Goal: Information Seeking & Learning: Learn about a topic

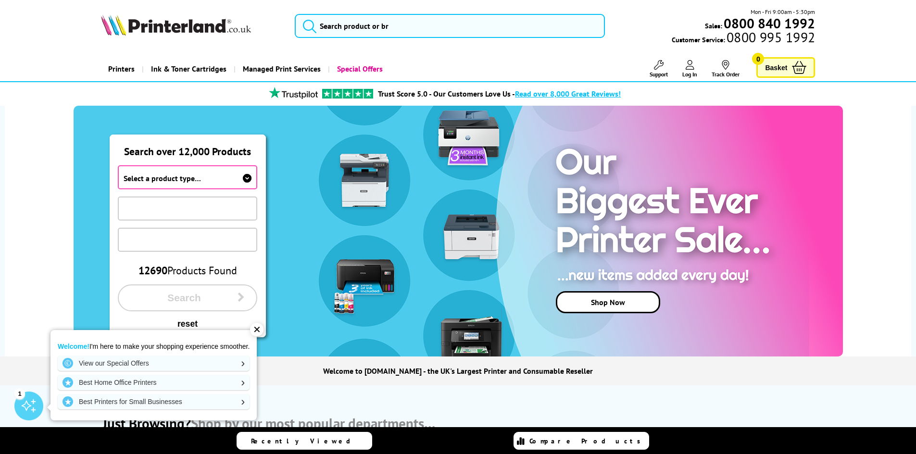
click at [258, 330] on div "✕" at bounding box center [256, 329] width 13 height 13
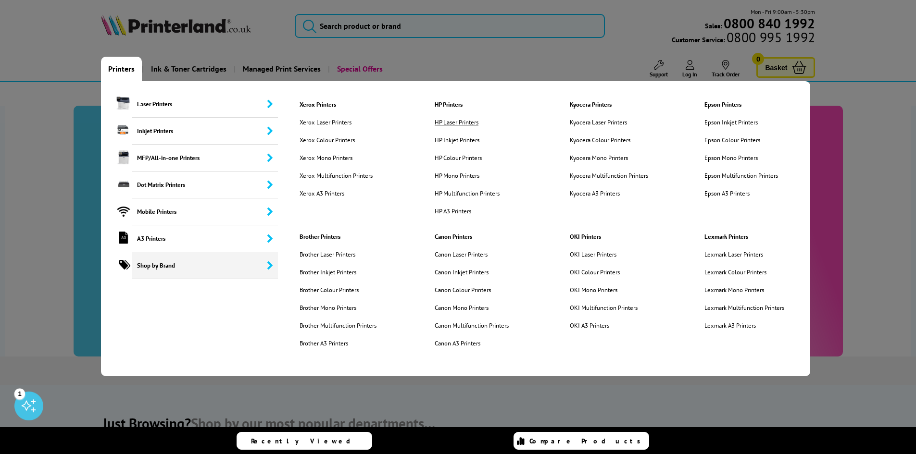
click at [460, 120] on link "HP Laser Printers" at bounding box center [471, 122] width 89 height 8
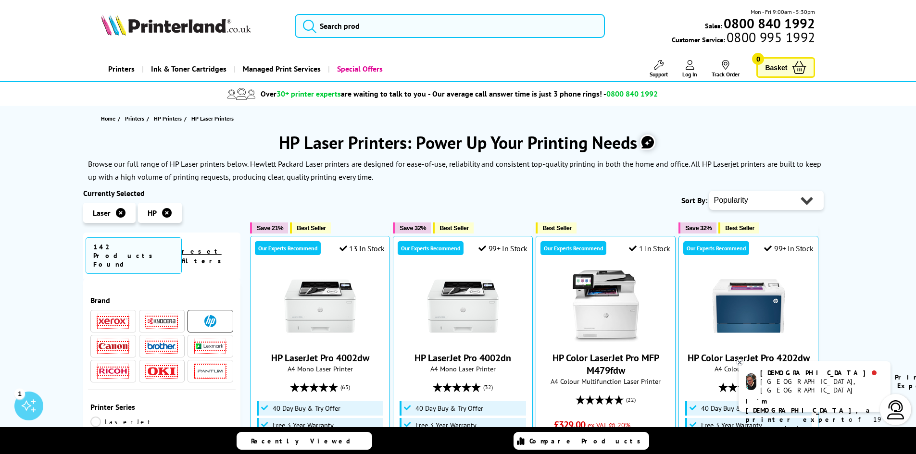
click at [740, 362] on icon at bounding box center [739, 362] width 3 height 3
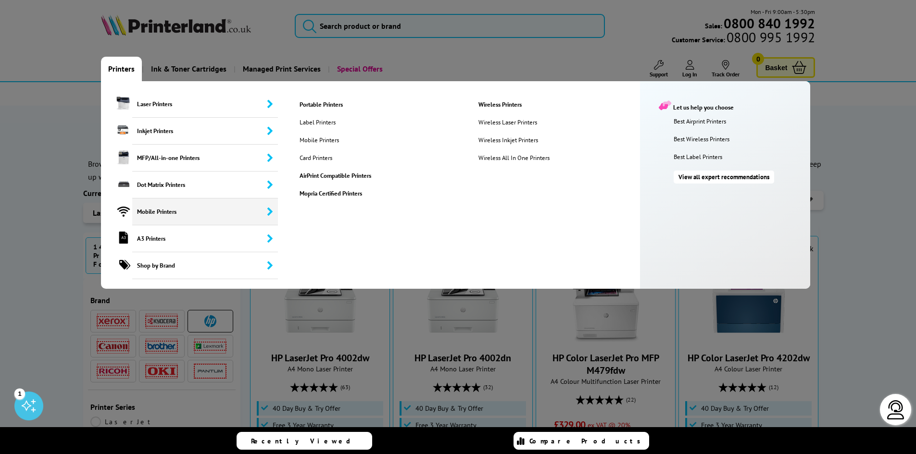
click at [702, 177] on link "View all expert recommendations" at bounding box center [723, 177] width 100 height 13
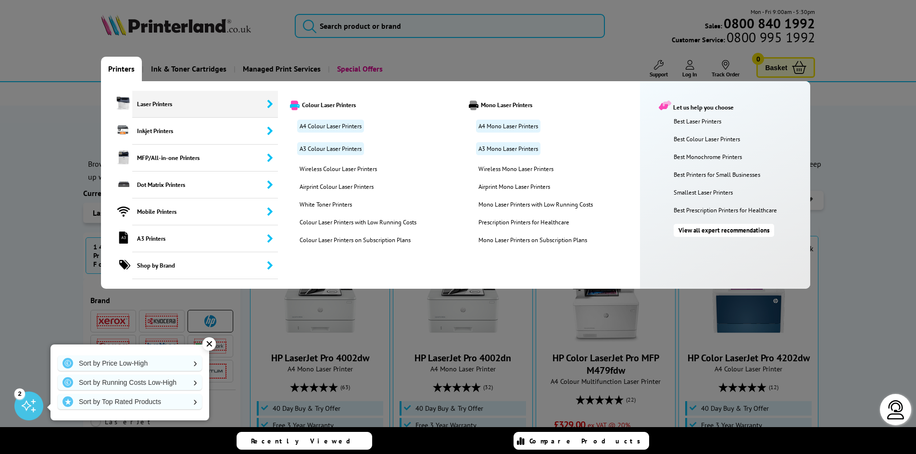
click at [723, 230] on link "View all expert recommendations" at bounding box center [723, 230] width 100 height 13
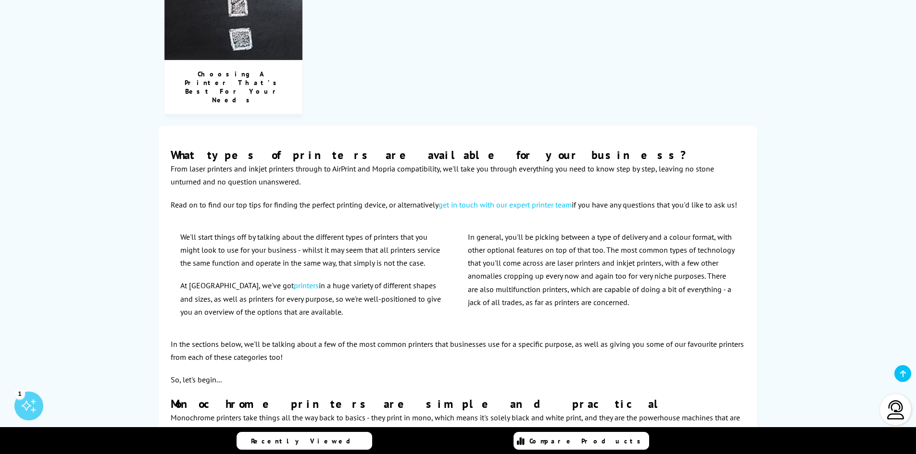
scroll to position [1586, 0]
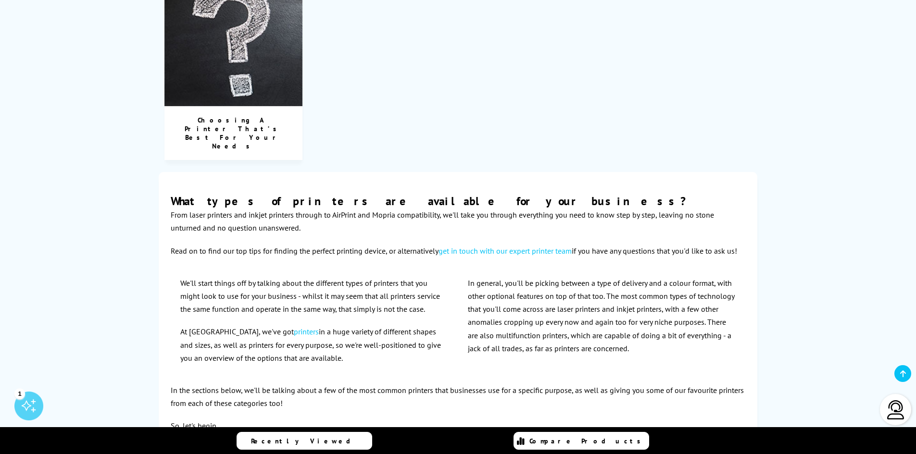
click at [512, 246] on link "get in touch with our expert printer team" at bounding box center [504, 251] width 133 height 10
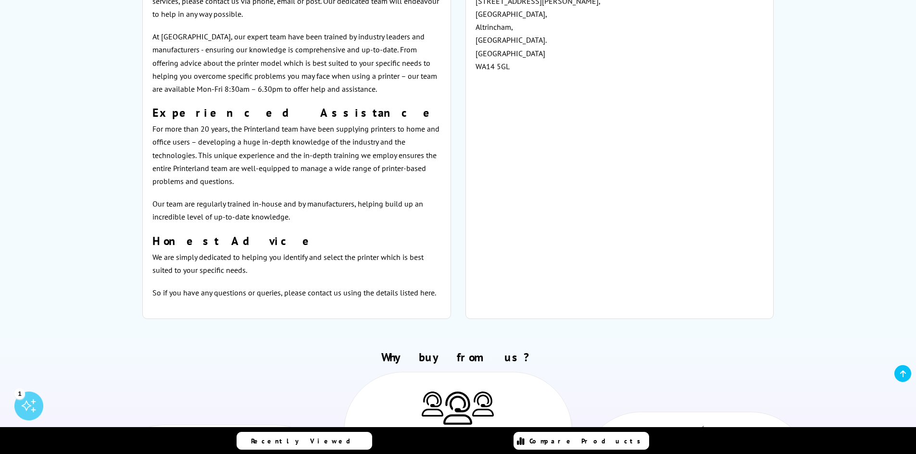
scroll to position [433, 0]
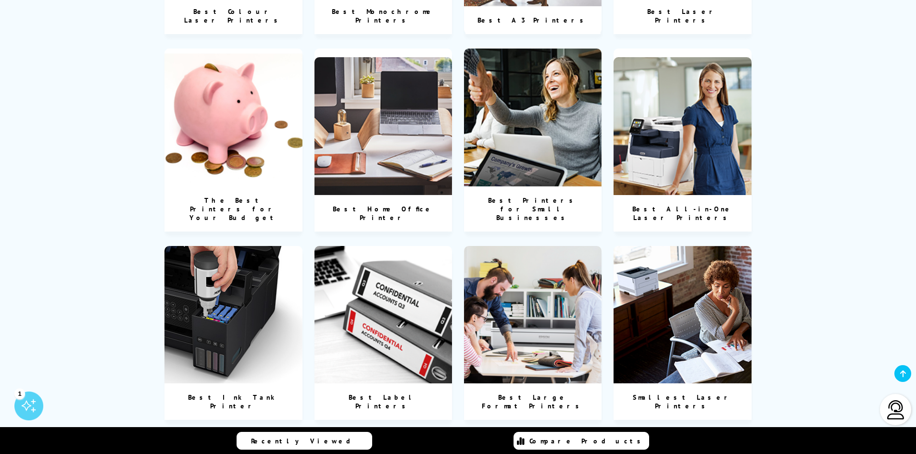
scroll to position [529, 0]
click at [229, 186] on div "The Best Printers for Your Budget" at bounding box center [233, 208] width 138 height 45
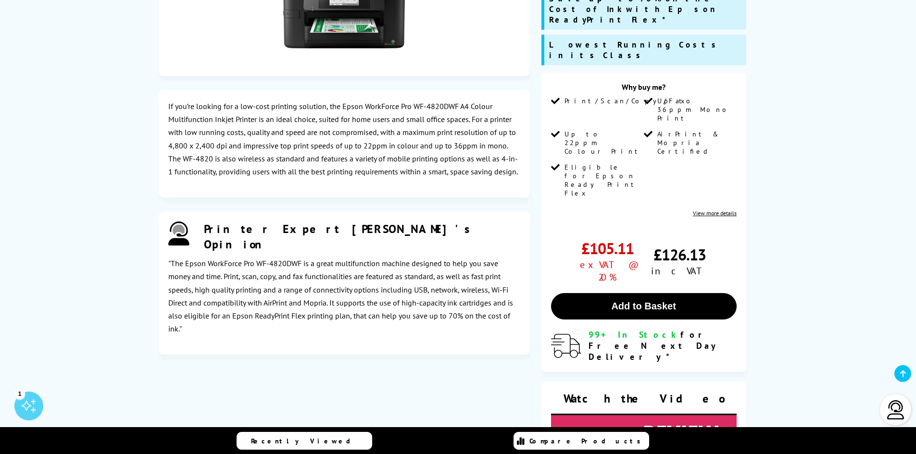
scroll to position [481, 0]
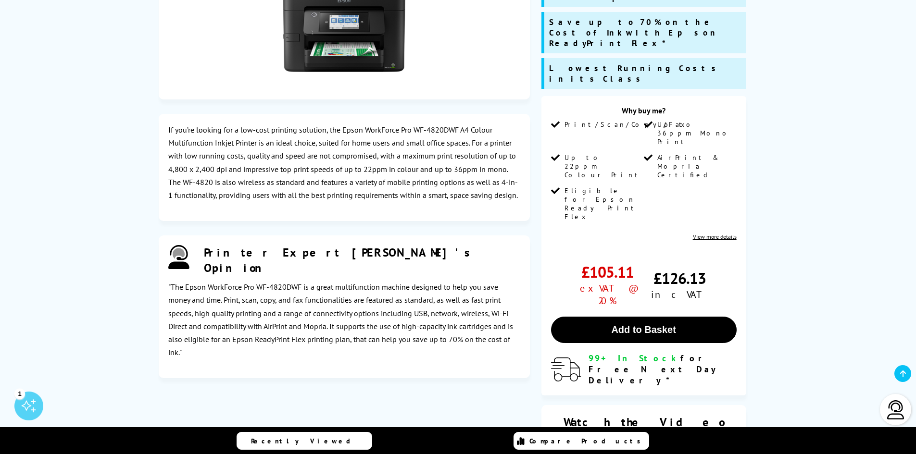
click at [304, 247] on div "Printer Expert Ashley's Opinion" at bounding box center [362, 260] width 316 height 31
click at [304, 246] on div "Printer Expert Ashley's Opinion" at bounding box center [362, 260] width 316 height 31
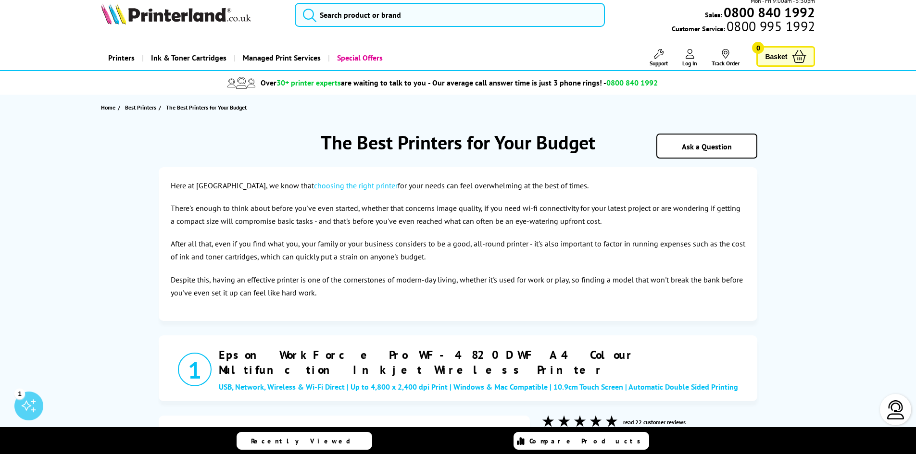
scroll to position [0, 0]
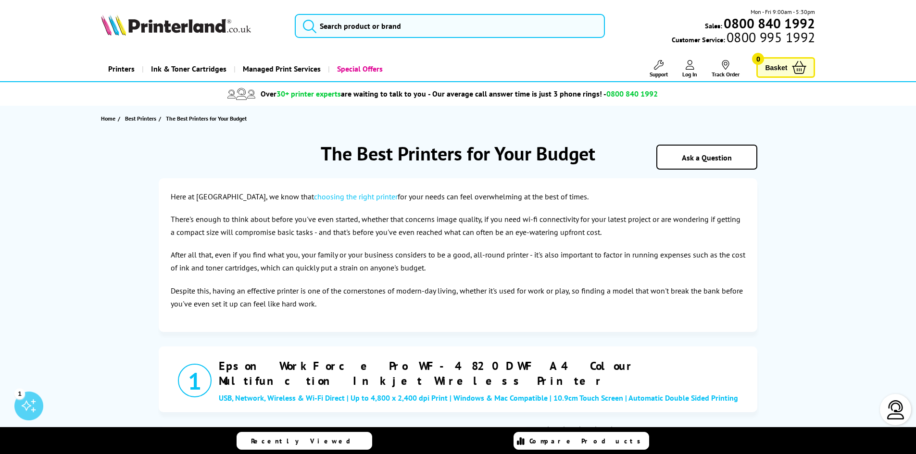
click at [328, 195] on link "choosing the right printer" at bounding box center [356, 197] width 84 height 10
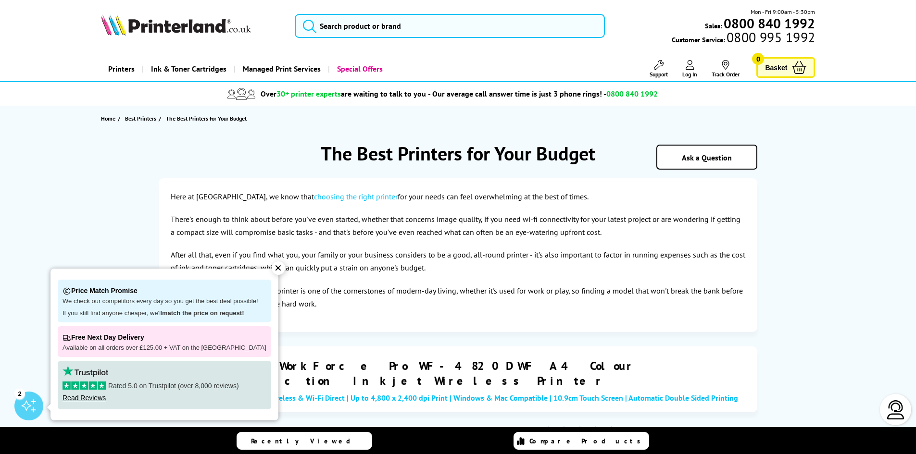
click at [272, 268] on div "✕" at bounding box center [278, 267] width 13 height 13
